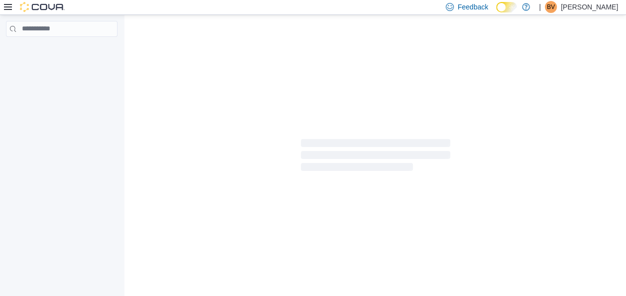
click at [9, 10] on icon at bounding box center [8, 7] width 8 height 8
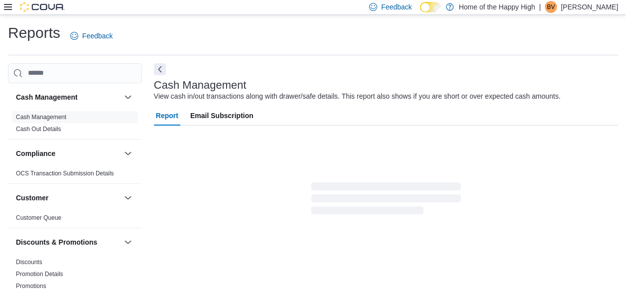
scroll to position [17, 0]
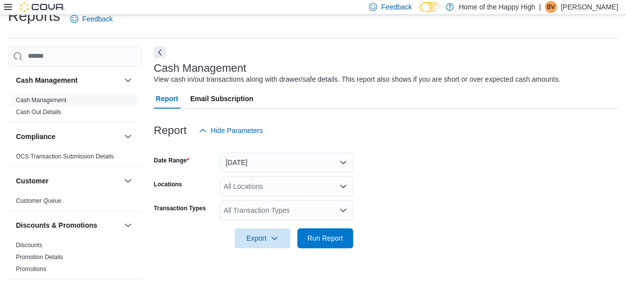
click at [7, 9] on icon at bounding box center [8, 7] width 8 height 6
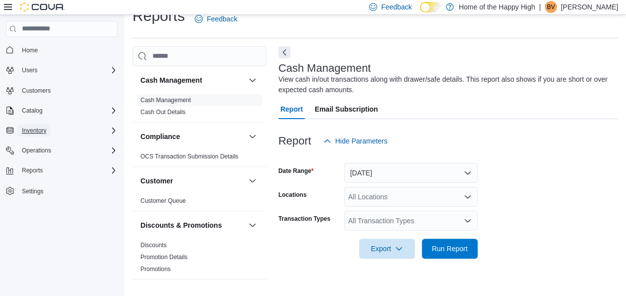
click at [23, 128] on span "Inventory" at bounding box center [34, 131] width 24 height 8
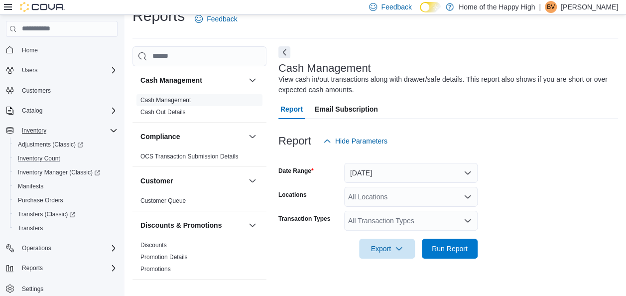
click at [42, 151] on button "Inventory Count" at bounding box center [66, 158] width 112 height 14
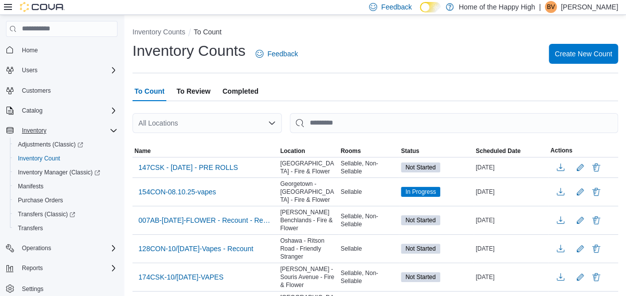
click at [246, 93] on span "Completed" at bounding box center [241, 91] width 36 height 20
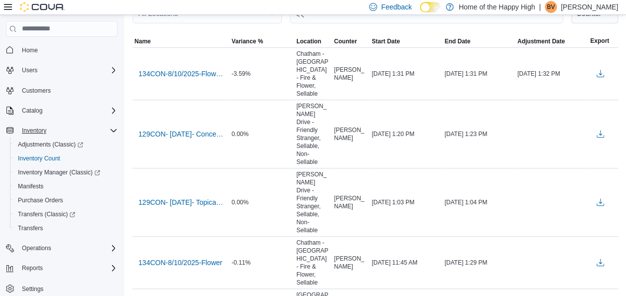
scroll to position [116, 0]
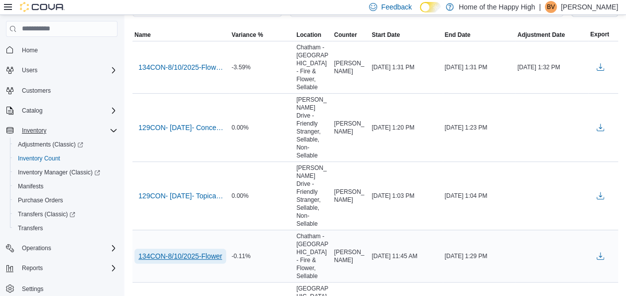
click at [207, 251] on span "134CON-8/10/2025-Flower" at bounding box center [180, 256] width 84 height 10
